Goal: Transaction & Acquisition: Purchase product/service

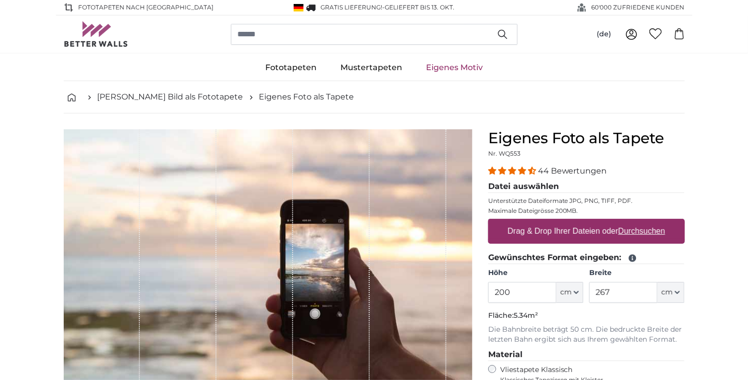
click at [512, 291] on input "200" at bounding box center [522, 292] width 68 height 21
type input "220"
drag, startPoint x: 624, startPoint y: 289, endPoint x: 591, endPoint y: 295, distance: 33.3
click at [591, 295] on input "267" at bounding box center [623, 292] width 68 height 21
type input "130"
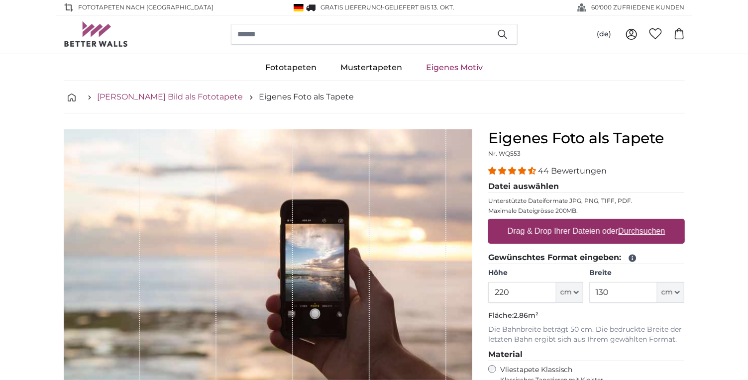
click at [174, 100] on link "[PERSON_NAME] Bild als Fototapete" at bounding box center [171, 97] width 146 height 12
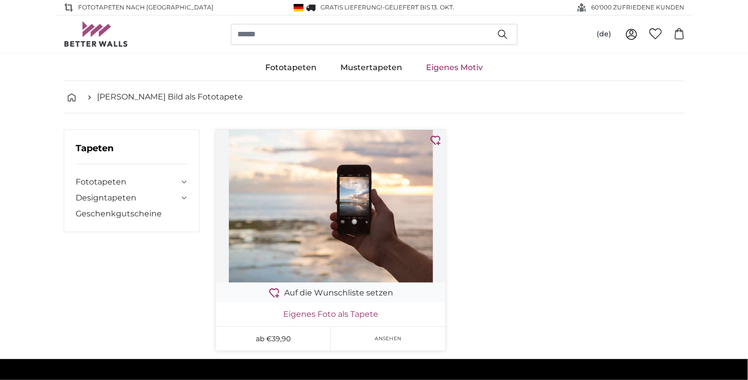
click at [357, 313] on link "Eigenes Foto als Tapete" at bounding box center [330, 315] width 225 height 12
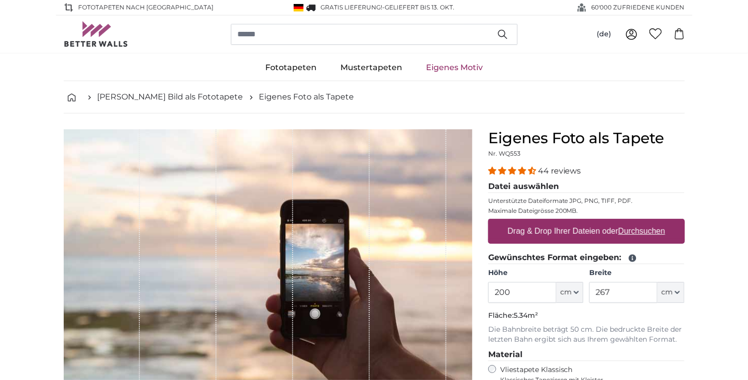
click at [663, 232] on u "Durchsuchen" at bounding box center [641, 231] width 47 height 8
click at [663, 222] on input "Drag & Drop Ihrer Dateien oder Durchsuchen" at bounding box center [586, 220] width 197 height 3
type input "**********"
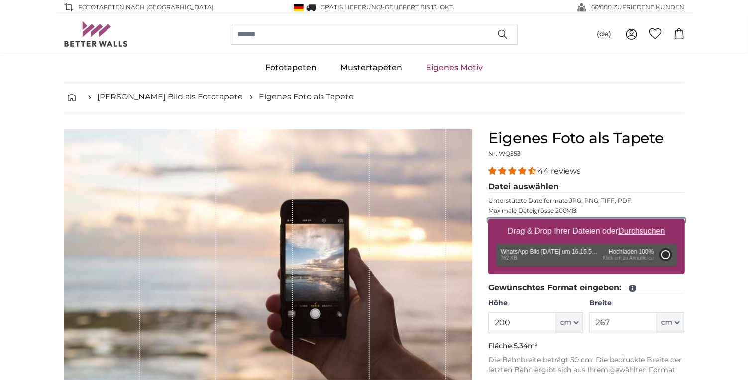
type input "148"
type input "111"
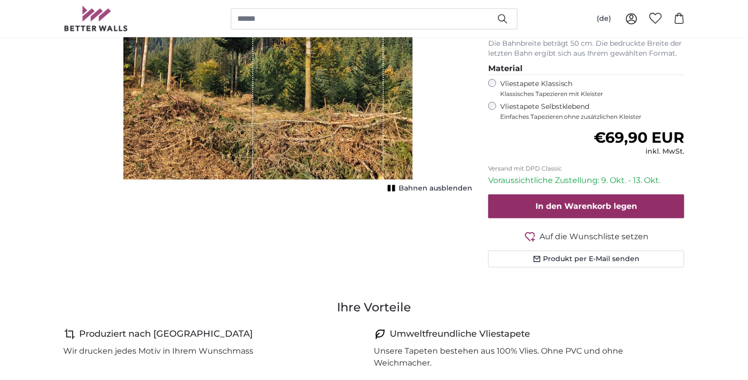
scroll to position [358, 0]
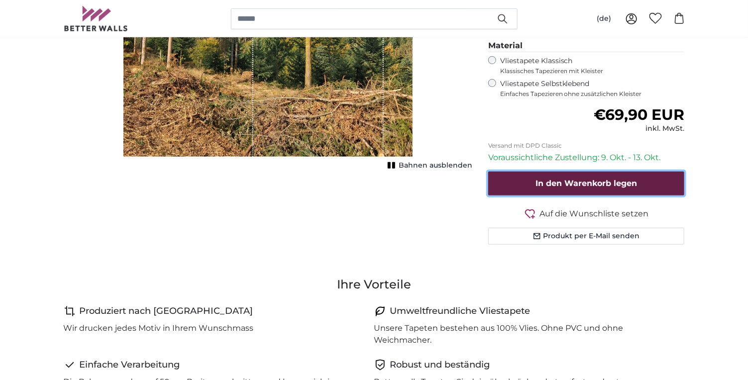
click at [565, 183] on span "In den Warenkorb legen" at bounding box center [587, 183] width 102 height 9
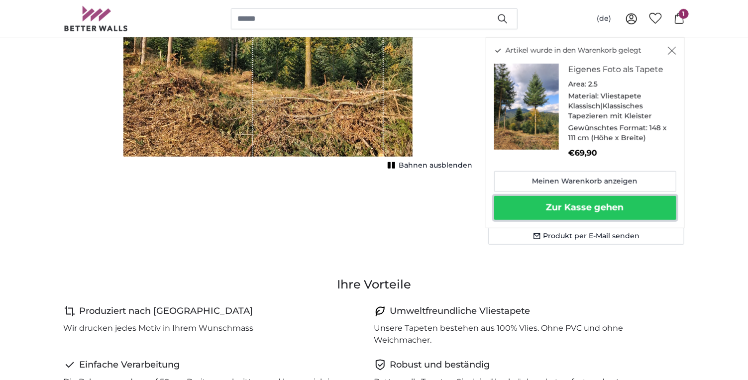
click at [578, 210] on button "Zur Kasse gehen" at bounding box center [585, 208] width 182 height 24
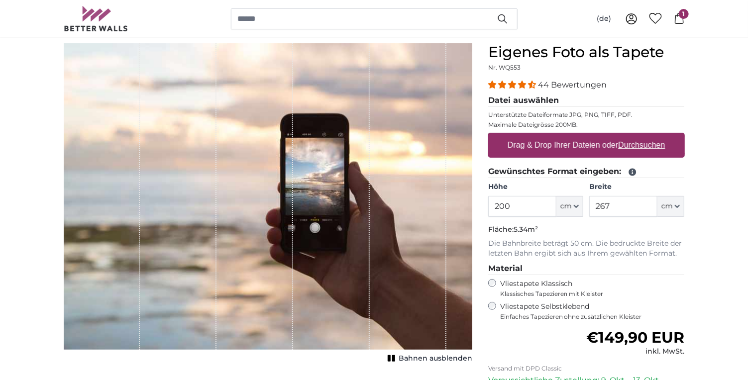
scroll to position [102, 0]
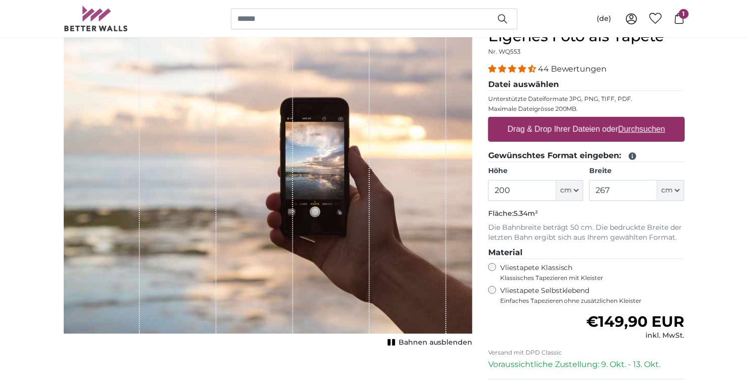
click at [495, 293] on div "Vliestapete Selbstklebend Einfaches Tapezieren ohne zusätzlichen Kleister" at bounding box center [586, 295] width 197 height 19
drag, startPoint x: 529, startPoint y: 191, endPoint x: 489, endPoint y: 193, distance: 40.3
click at [489, 193] on input "200" at bounding box center [522, 190] width 68 height 21
type input "220"
drag, startPoint x: 612, startPoint y: 188, endPoint x: 592, endPoint y: 197, distance: 21.4
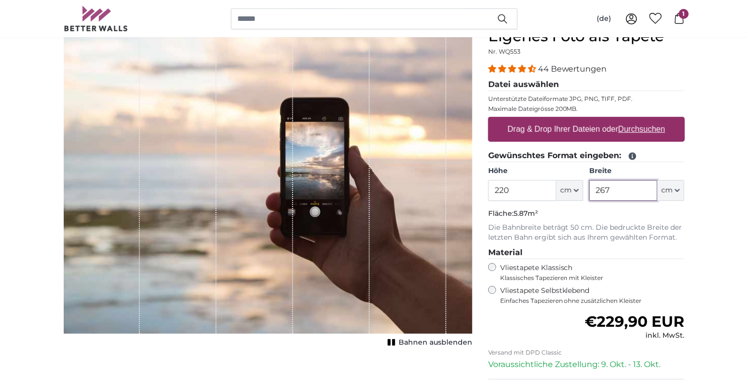
click at [592, 197] on input "267" at bounding box center [623, 190] width 68 height 21
type input "130"
click at [569, 130] on label "Drag & Drop Ihrer Dateien oder Durchsuchen" at bounding box center [587, 129] width 166 height 20
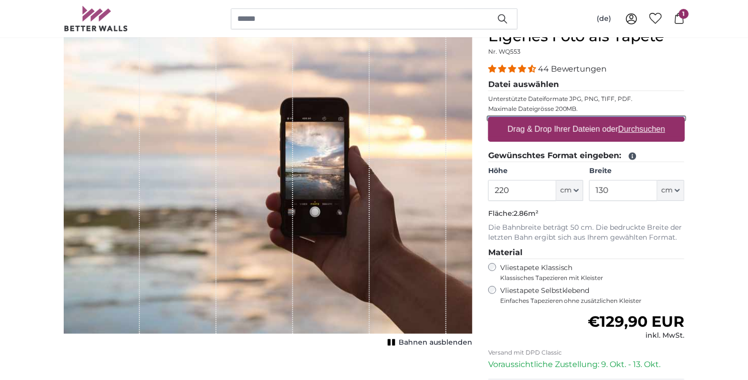
click at [569, 120] on input "Drag & Drop Ihrer Dateien oder Durchsuchen" at bounding box center [586, 118] width 197 height 3
type input "**********"
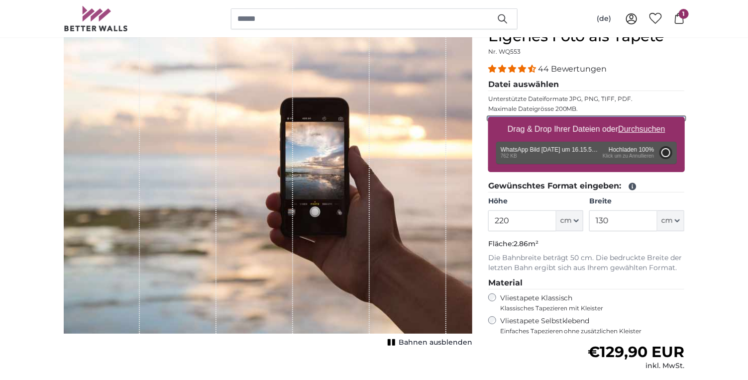
type input "148"
type input "111"
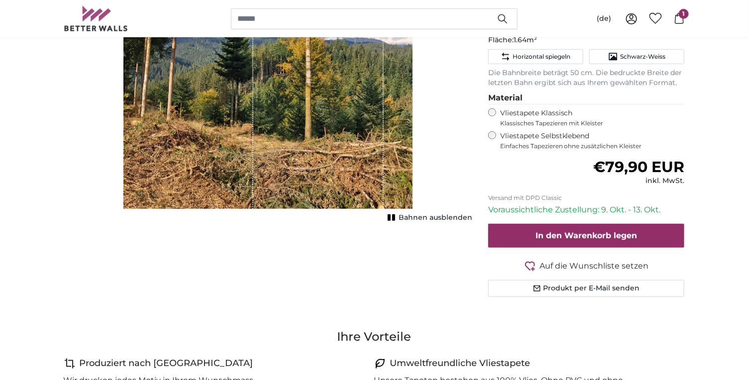
scroll to position [307, 0]
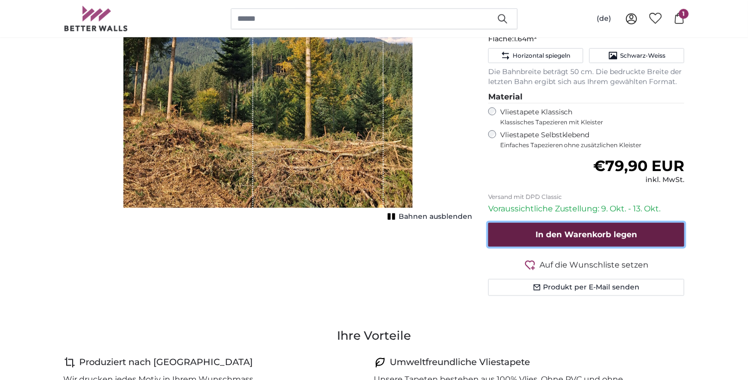
click at [592, 233] on span "In den Warenkorb legen" at bounding box center [587, 234] width 102 height 9
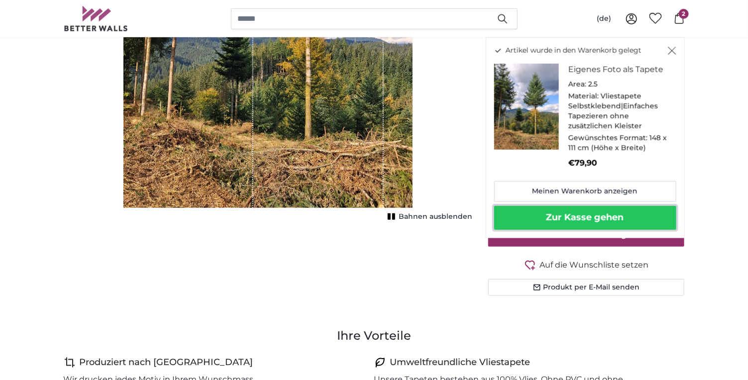
click at [582, 218] on button "Zur Kasse gehen" at bounding box center [585, 218] width 182 height 24
